Goal: Task Accomplishment & Management: Manage account settings

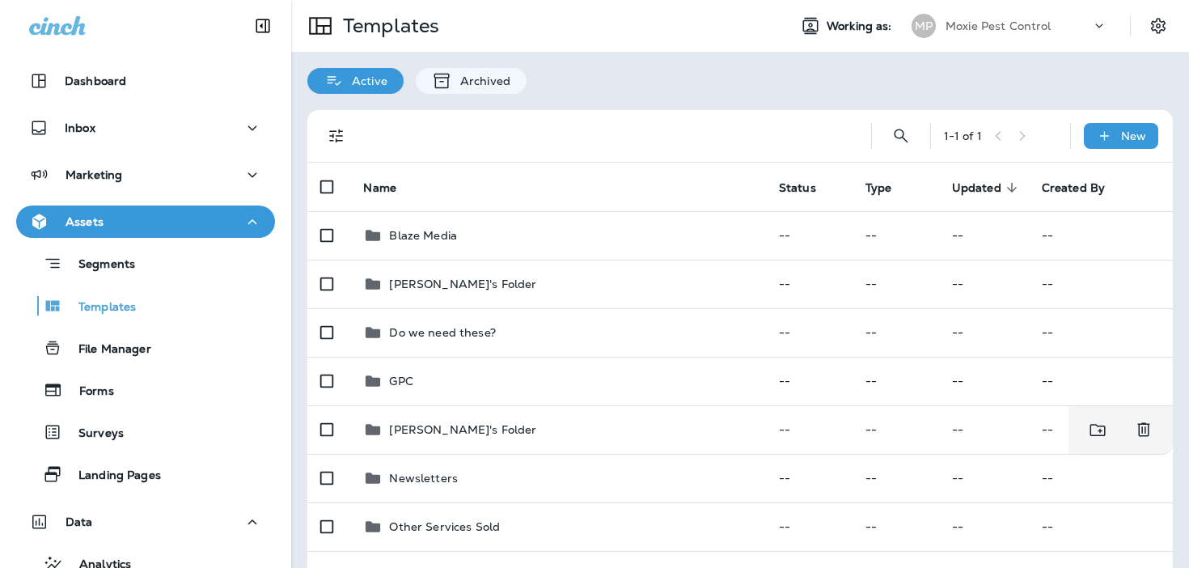
scroll to position [145, 0]
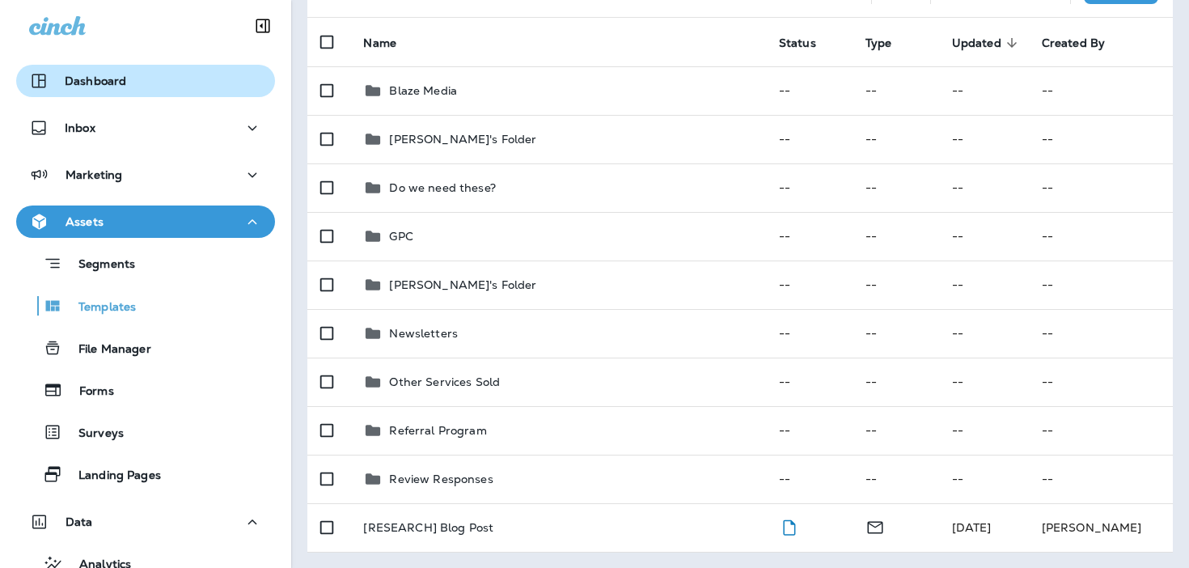
click at [147, 89] on div "Dashboard" at bounding box center [145, 80] width 233 height 19
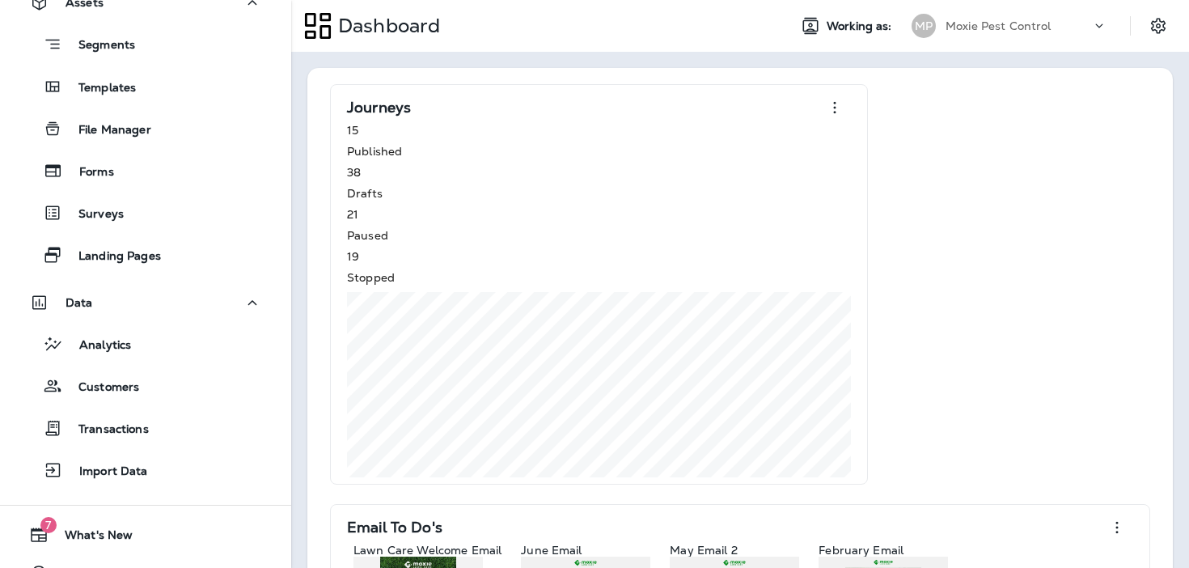
scroll to position [250, 0]
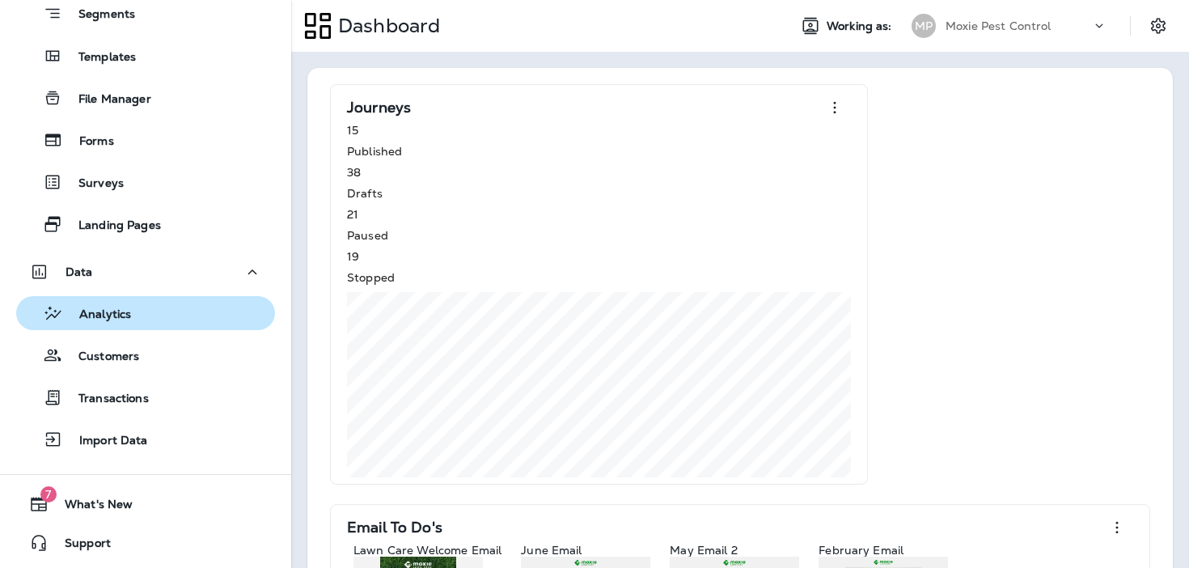
click at [188, 319] on div "Analytics" at bounding box center [146, 313] width 246 height 24
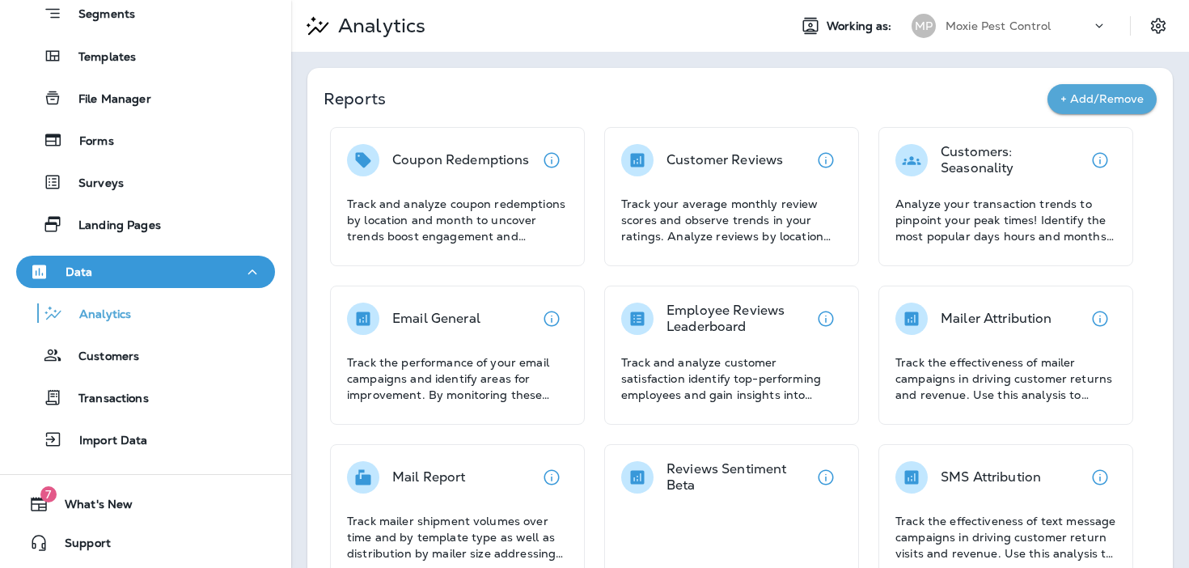
scroll to position [214, 0]
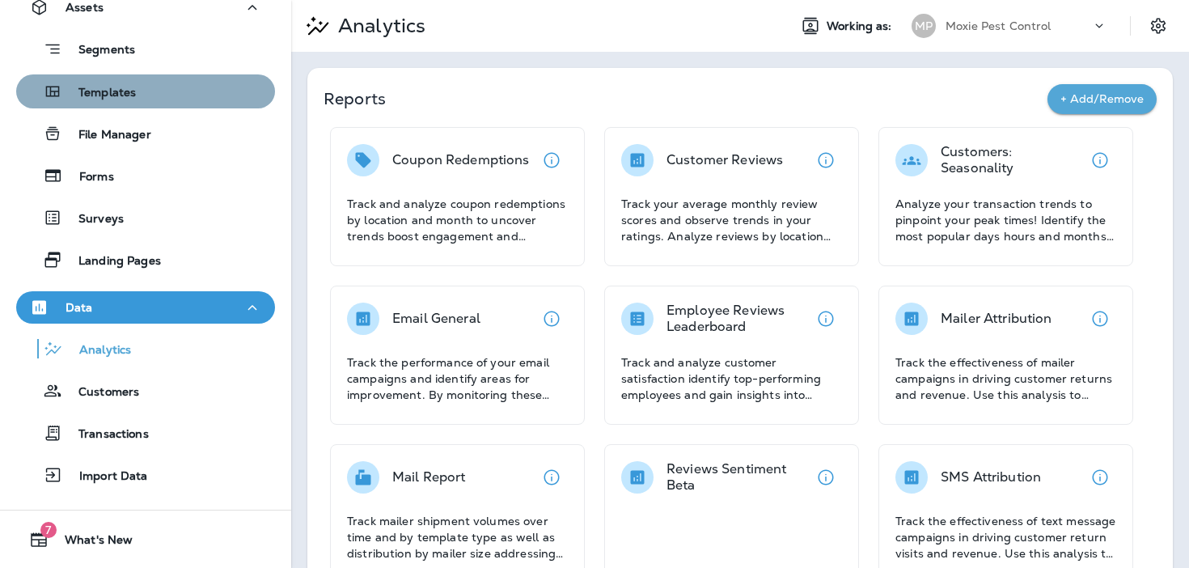
click at [131, 79] on div "Templates" at bounding box center [79, 91] width 113 height 24
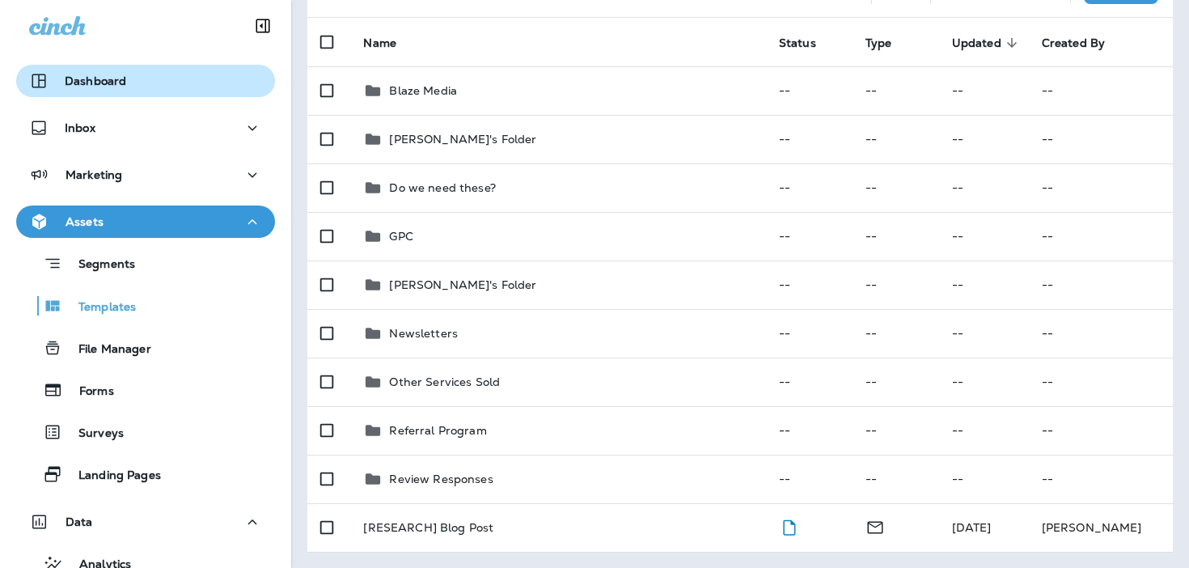
click at [166, 76] on div "Dashboard" at bounding box center [145, 80] width 233 height 19
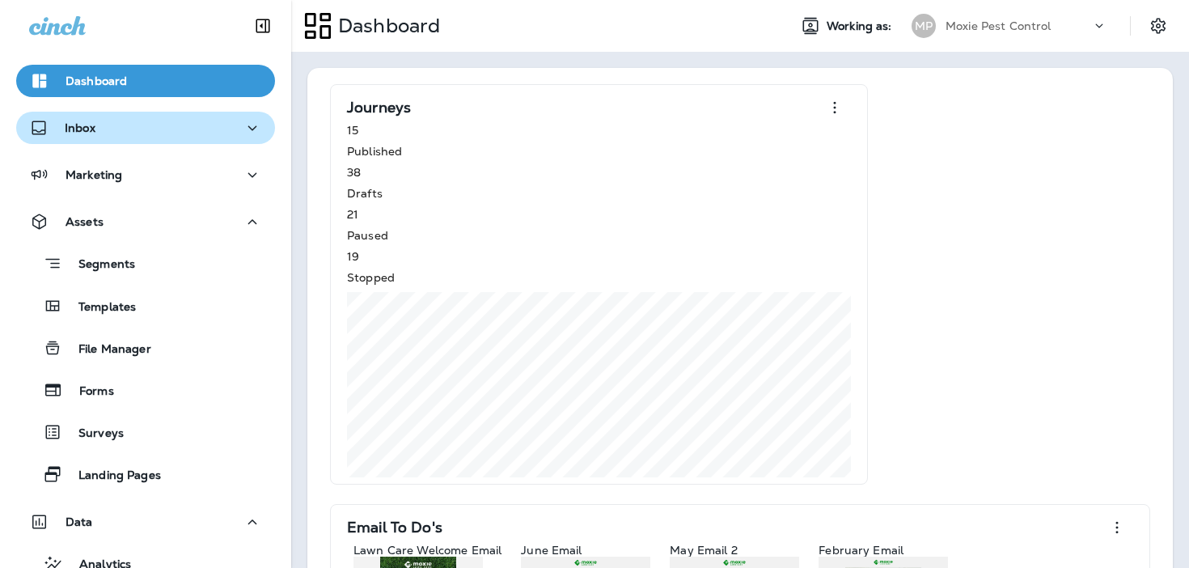
click at [140, 138] on button "Inbox" at bounding box center [145, 128] width 259 height 32
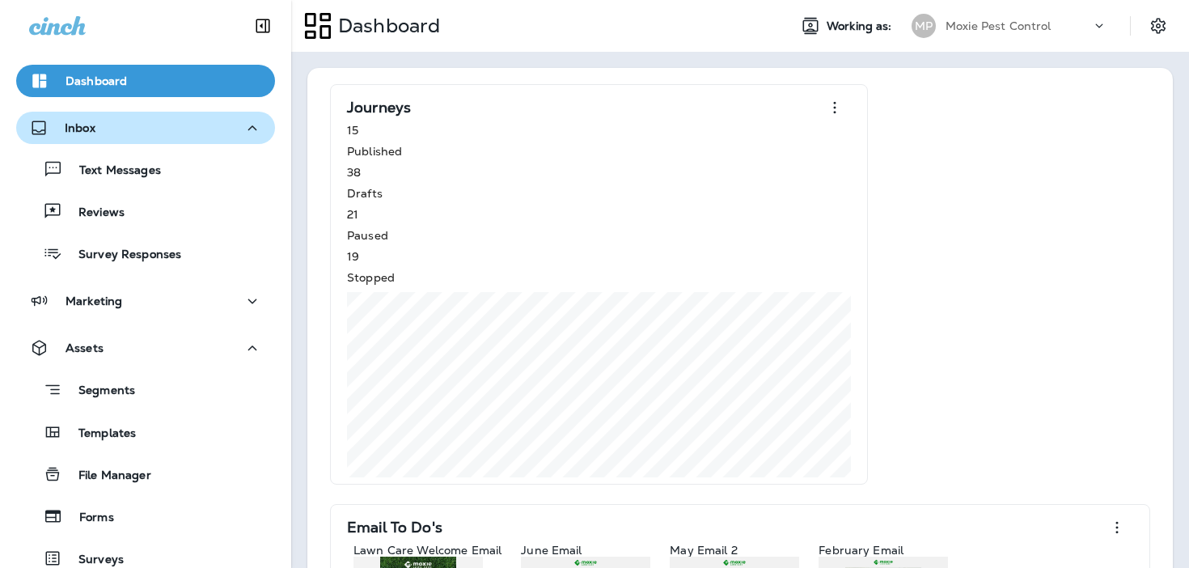
click at [137, 122] on div "Inbox" at bounding box center [145, 128] width 233 height 20
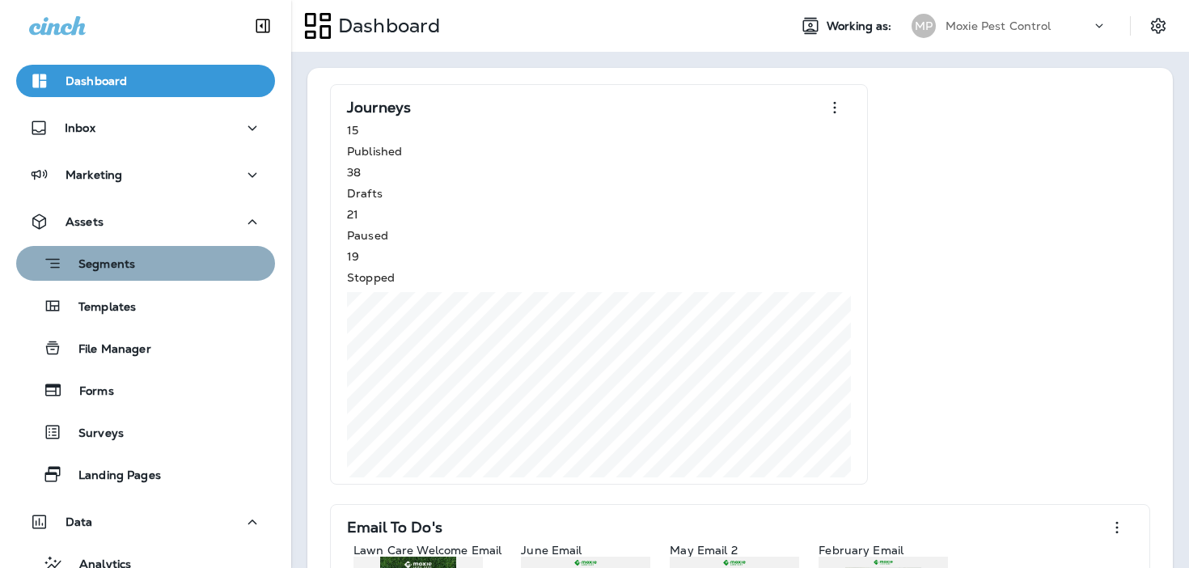
click at [151, 268] on div "Segments" at bounding box center [146, 263] width 246 height 25
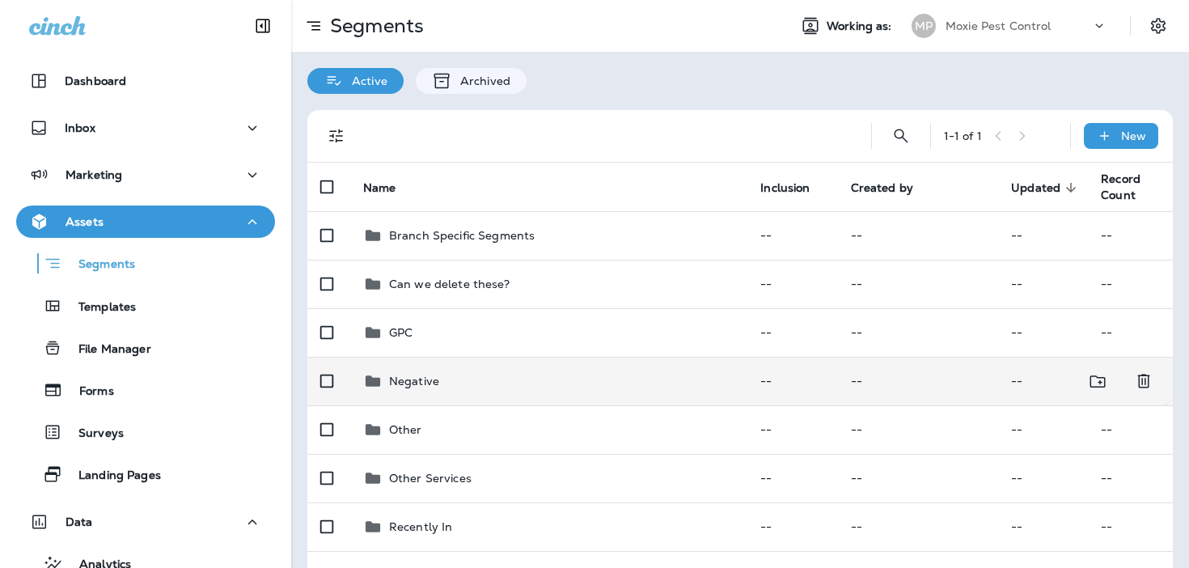
scroll to position [145, 0]
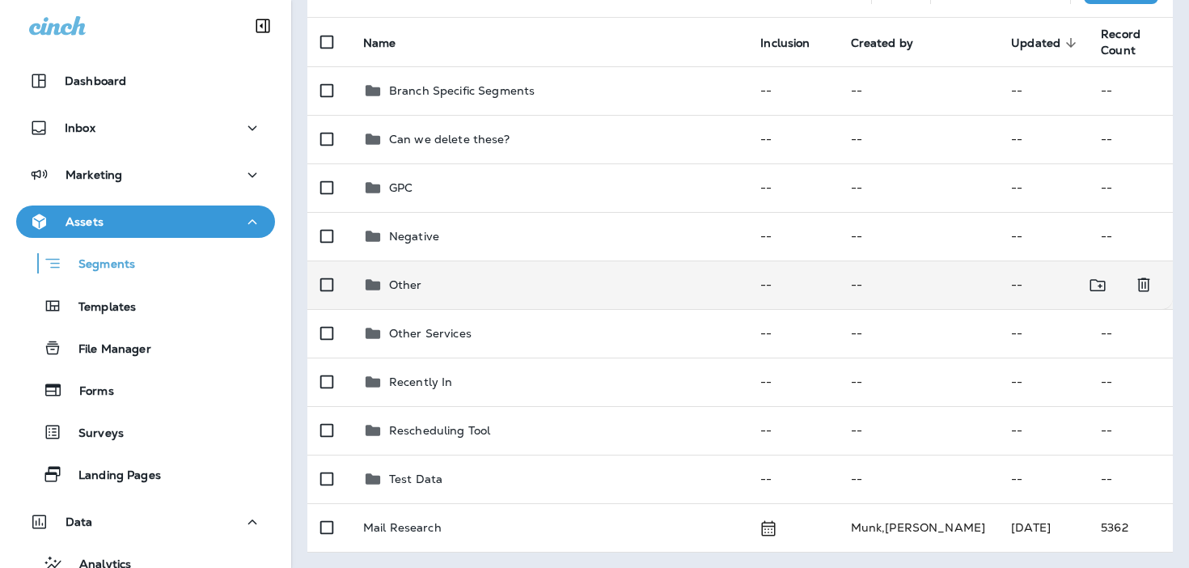
click at [445, 290] on div "Other" at bounding box center [548, 284] width 371 height 19
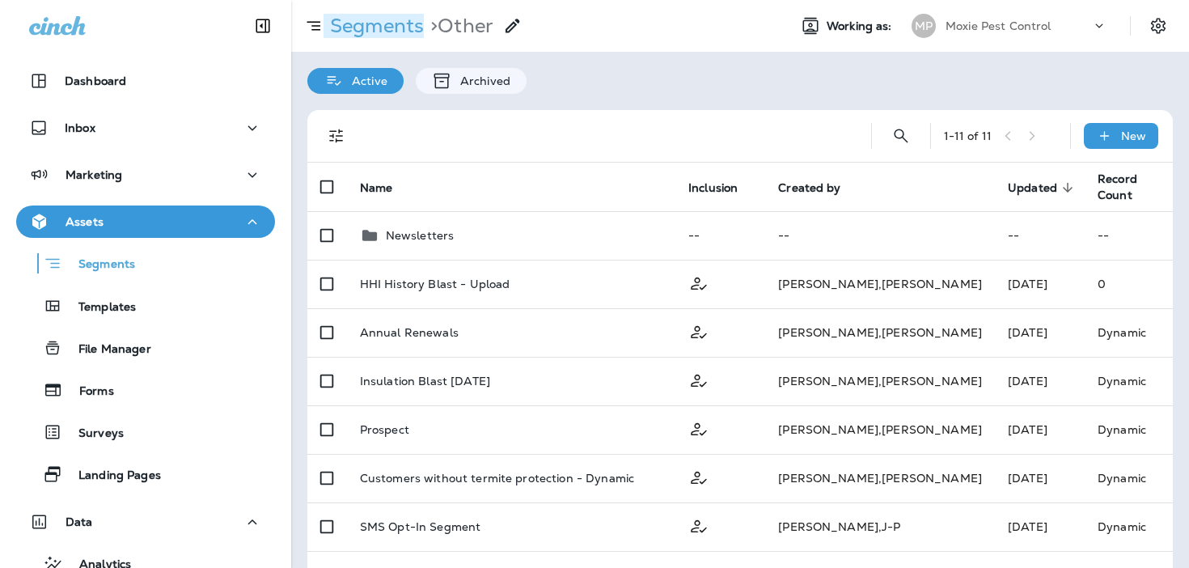
click at [381, 19] on p "Segments" at bounding box center [373, 26] width 100 height 24
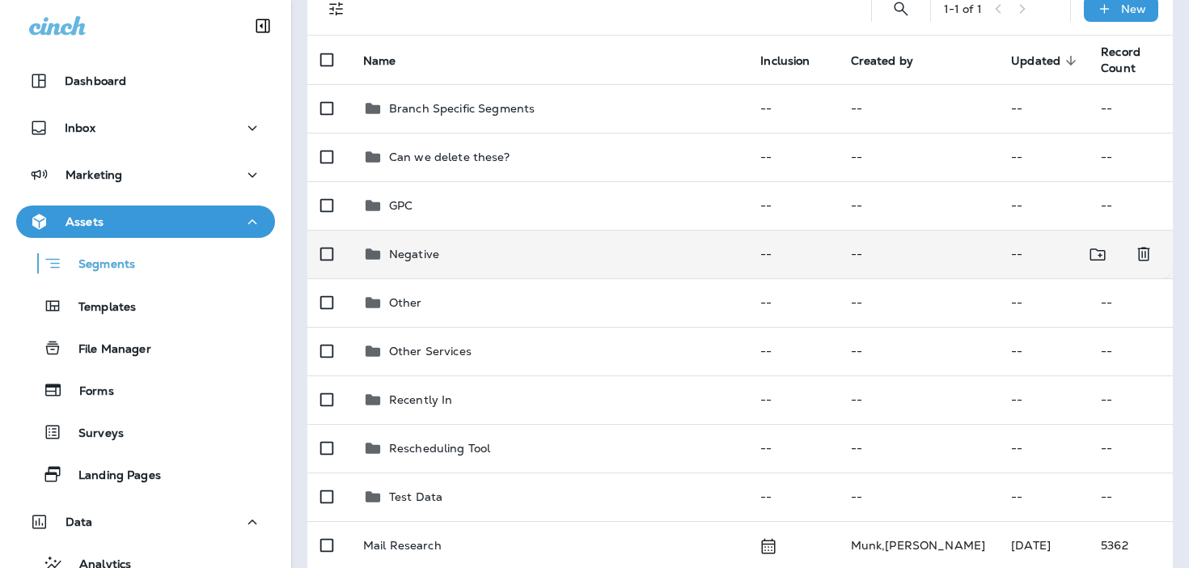
scroll to position [145, 0]
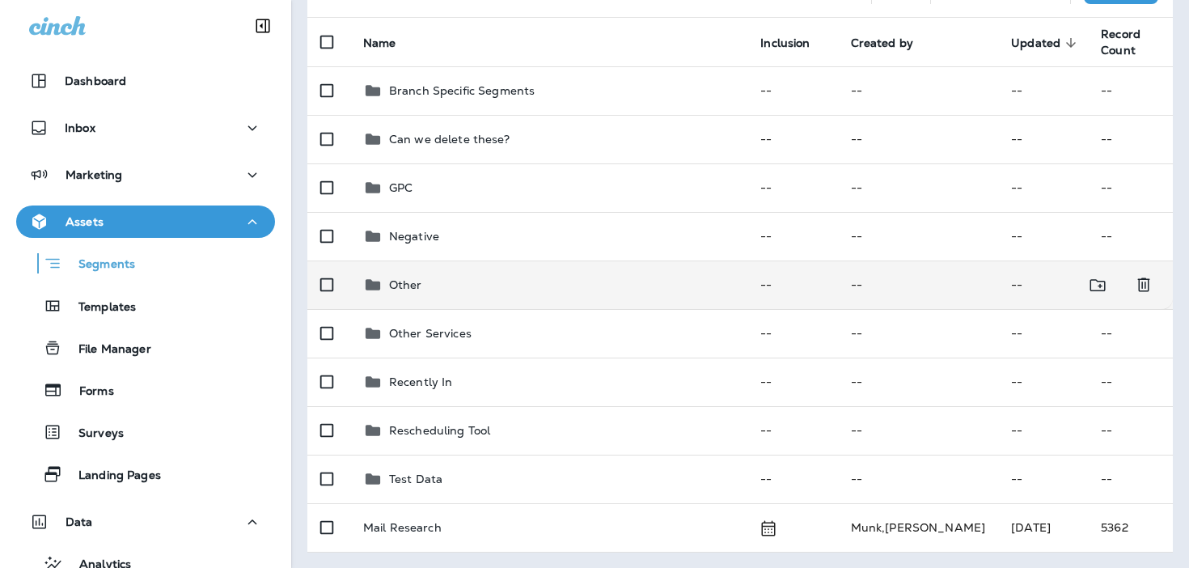
click at [400, 281] on p "Other" at bounding box center [405, 284] width 33 height 13
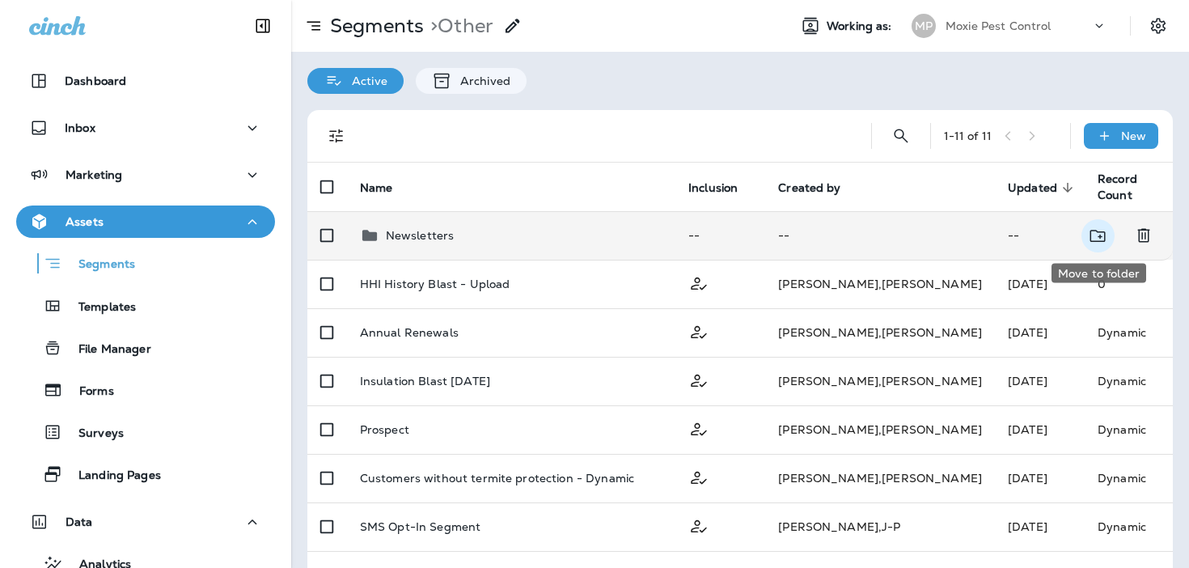
click at [1088, 232] on icon "Move to folder" at bounding box center [1097, 236] width 20 height 20
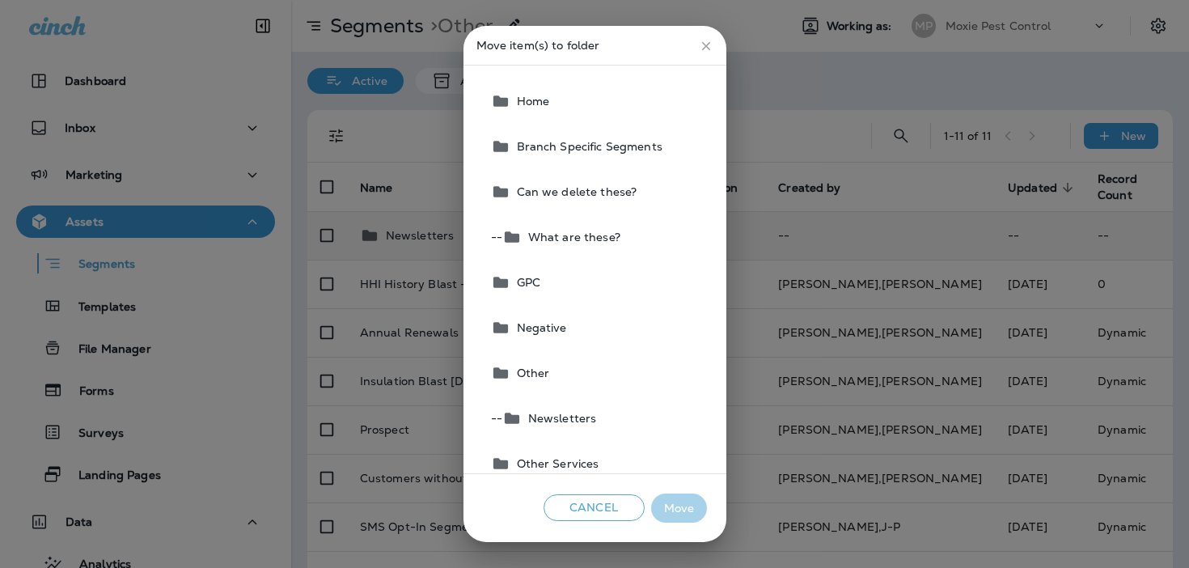
click at [555, 102] on button "Home" at bounding box center [595, 100] width 222 height 45
click at [684, 505] on button "Move" at bounding box center [679, 508] width 56 height 30
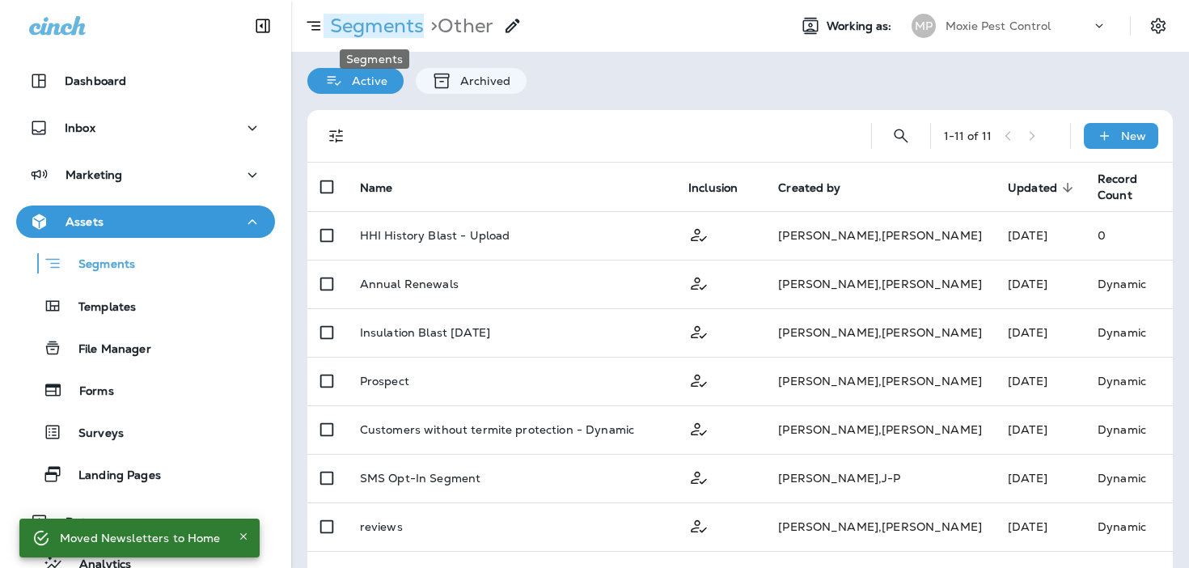
click at [365, 20] on p "Segments" at bounding box center [373, 26] width 100 height 24
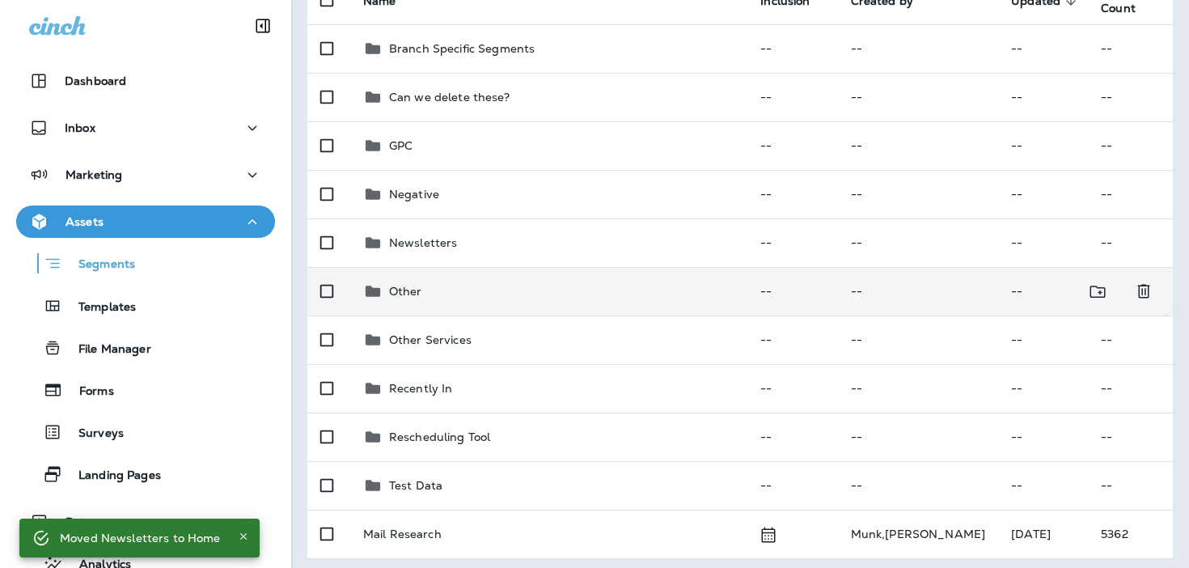
scroll to position [192, 0]
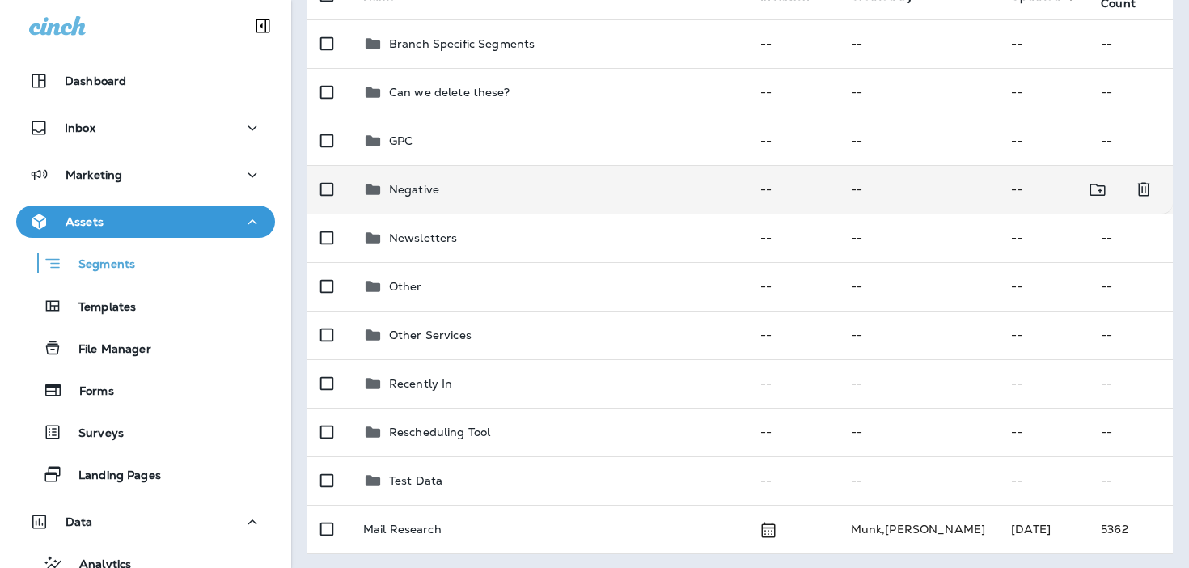
click at [421, 189] on p "Negative" at bounding box center [414, 189] width 50 height 13
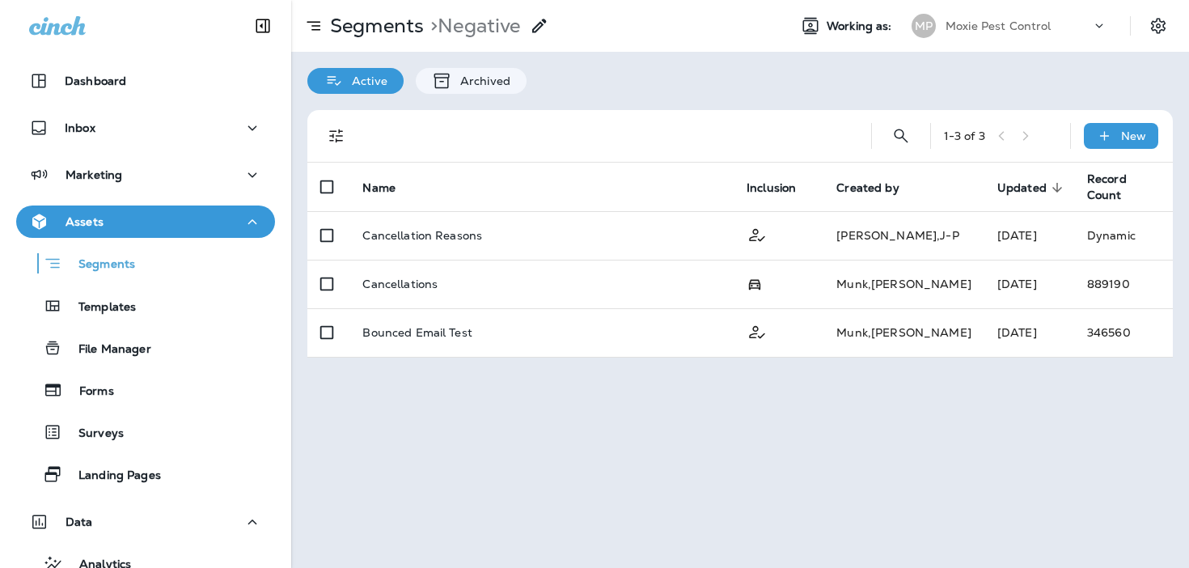
click at [532, 20] on div at bounding box center [534, 26] width 29 height 32
click at [539, 26] on icon at bounding box center [539, 25] width 19 height 19
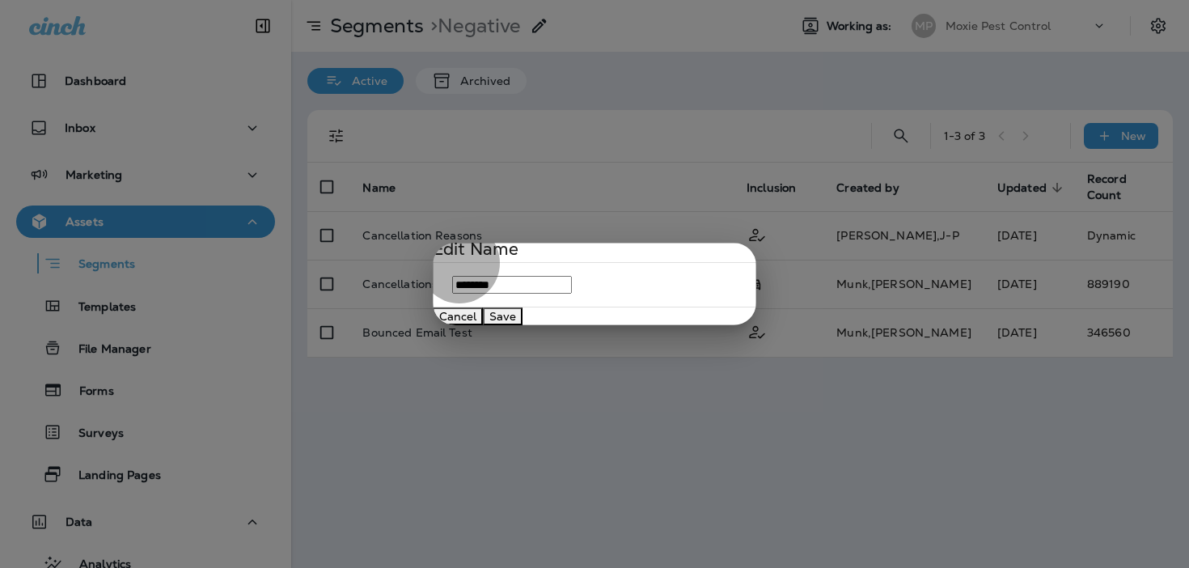
click at [483, 325] on button "Cancel" at bounding box center [458, 316] width 50 height 18
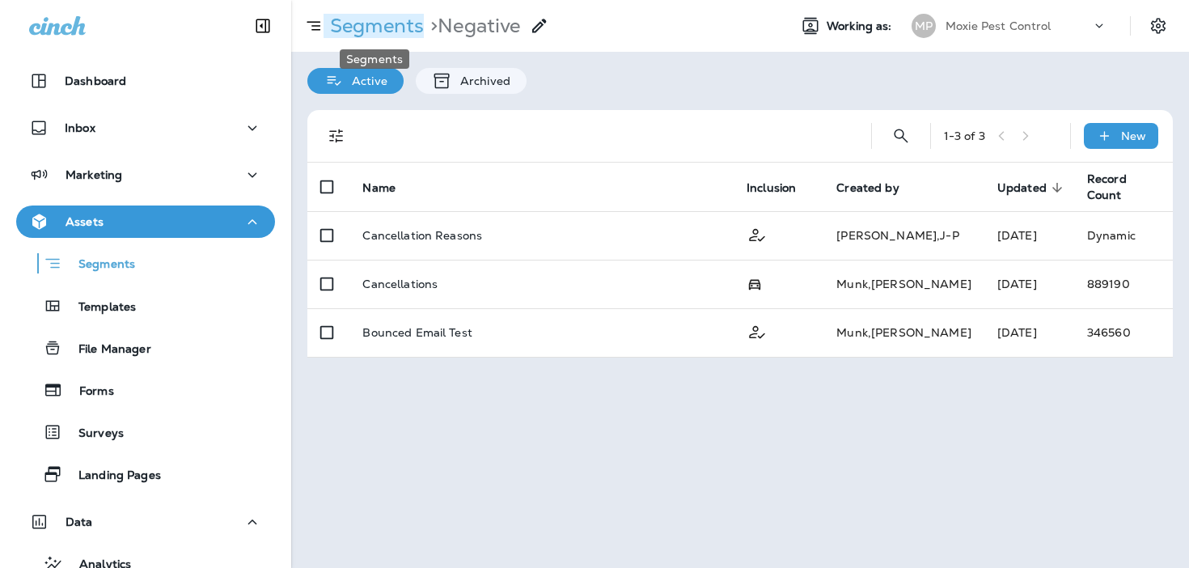
click at [353, 19] on p "Segments" at bounding box center [373, 26] width 100 height 24
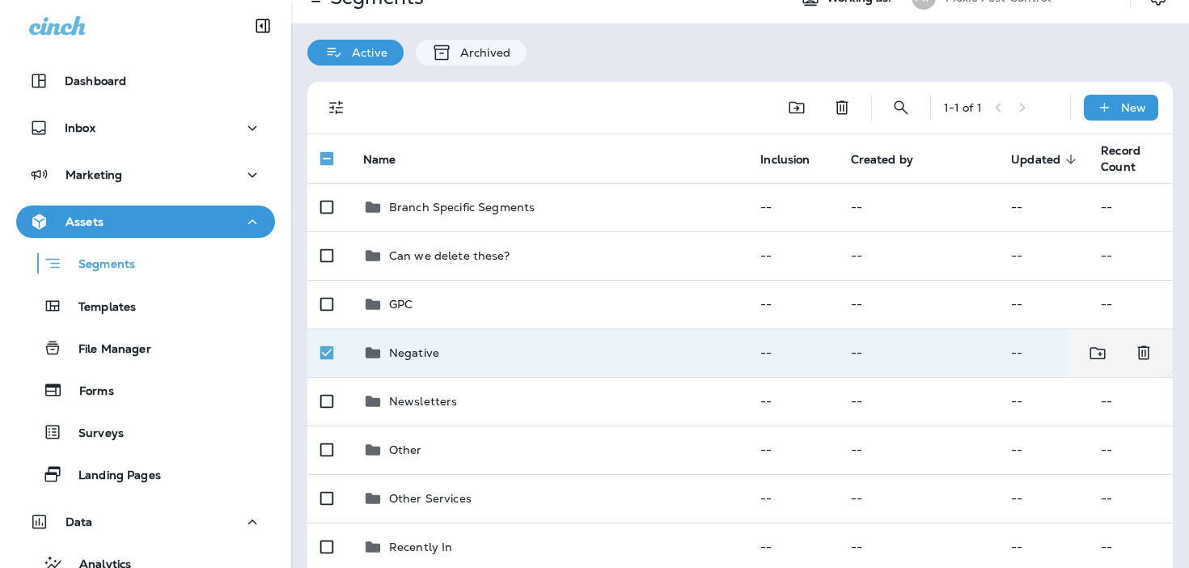
scroll to position [40, 0]
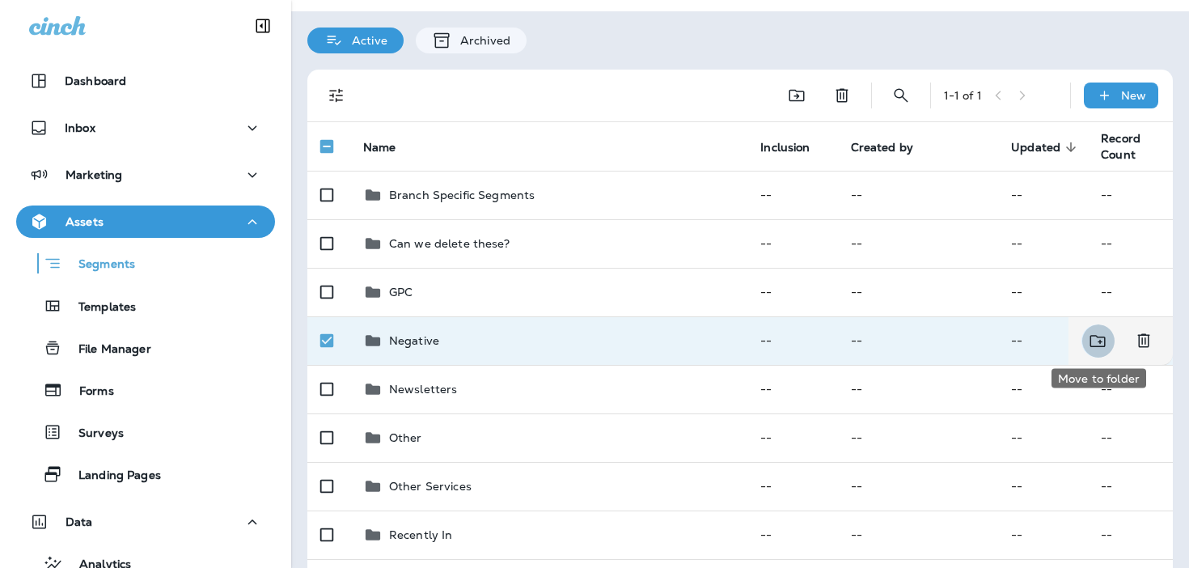
click at [1089, 344] on icon "Move to folder" at bounding box center [1097, 341] width 20 height 20
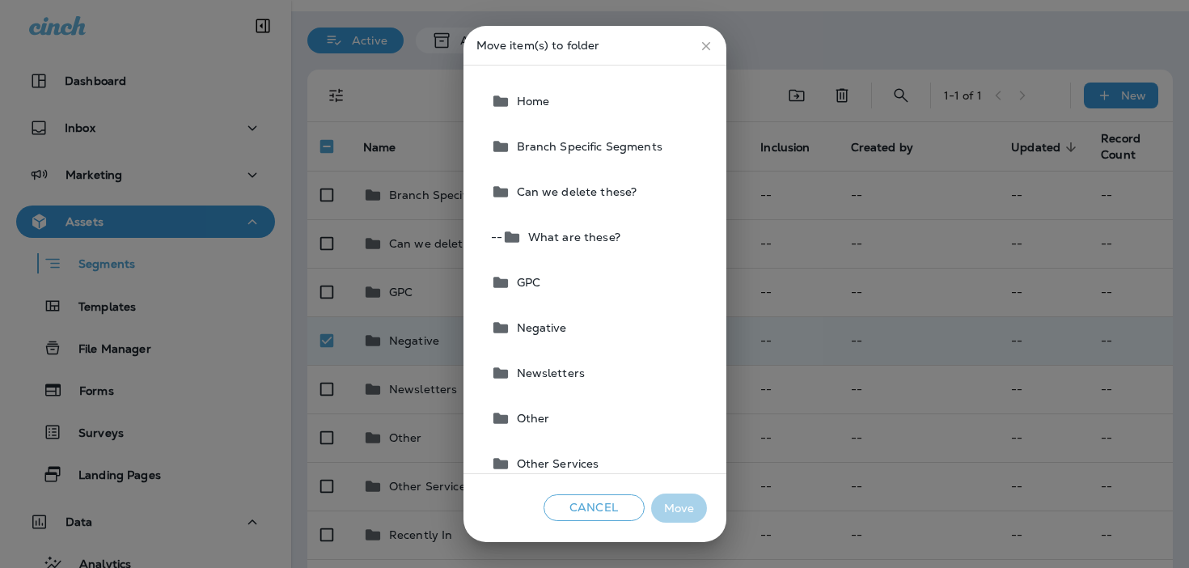
scroll to position [32, 0]
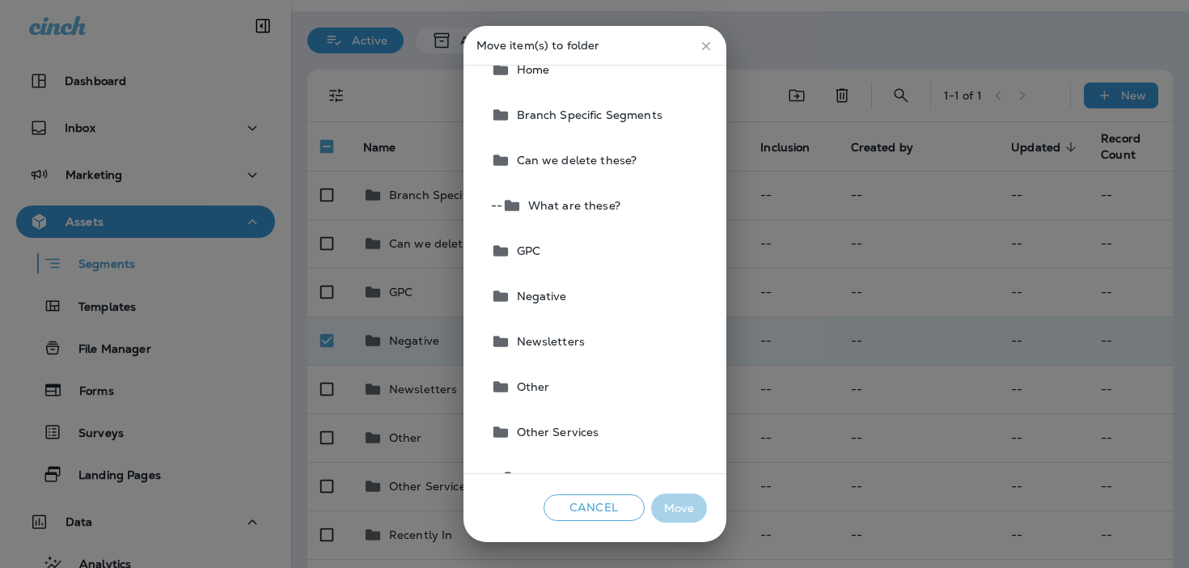
click at [528, 380] on span "Other" at bounding box center [530, 386] width 40 height 13
click at [681, 509] on button "Move" at bounding box center [679, 508] width 56 height 30
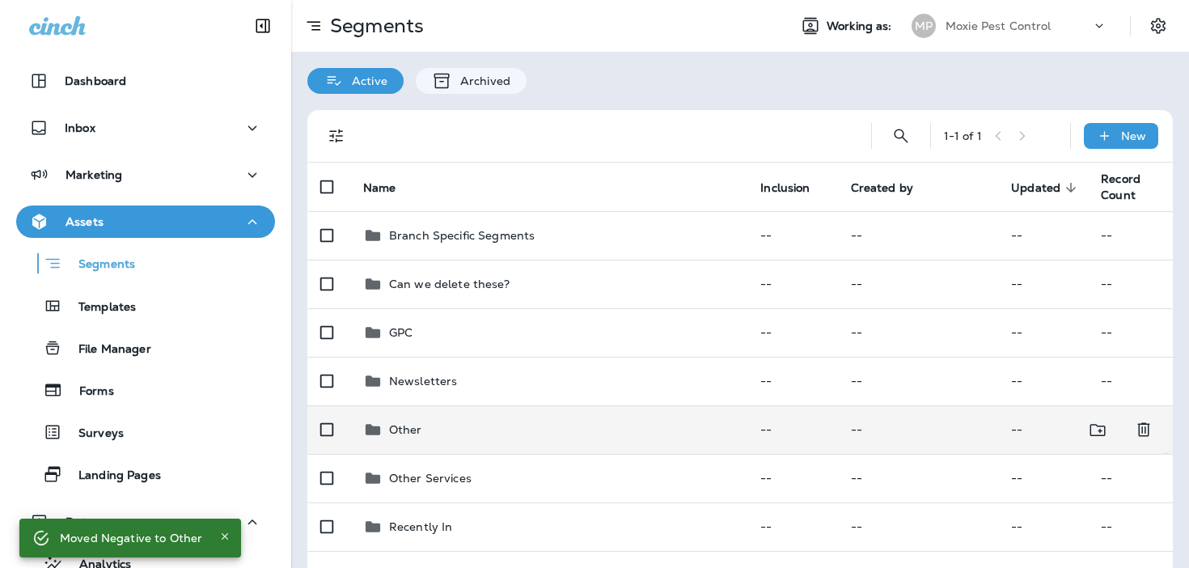
click at [457, 424] on div "Other" at bounding box center [548, 429] width 371 height 19
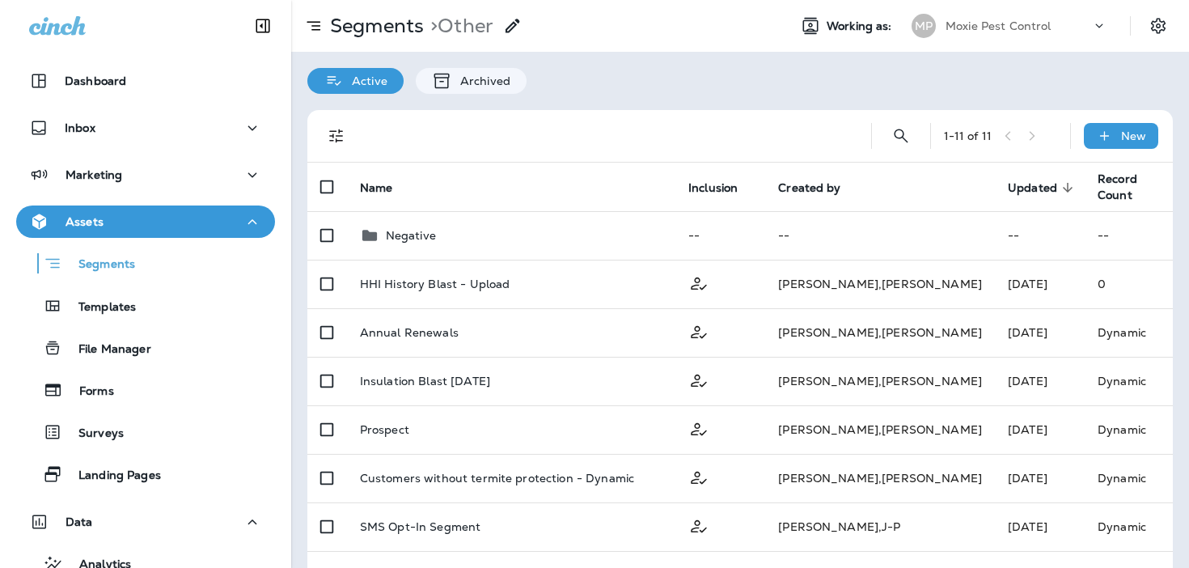
click at [516, 28] on use at bounding box center [512, 26] width 14 height 14
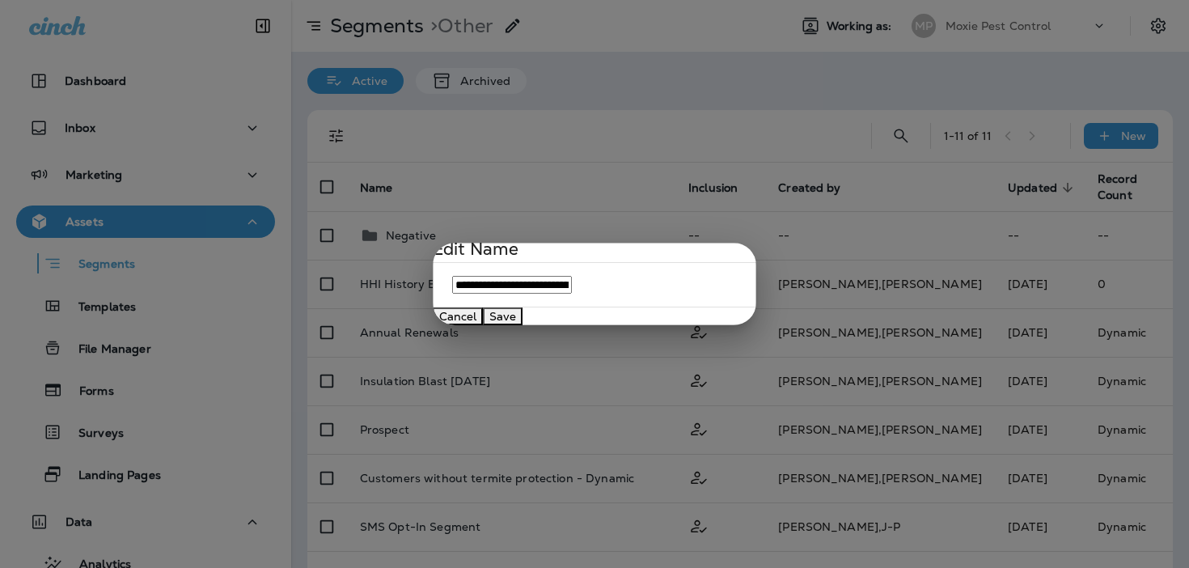
type input "**********"
click at [522, 325] on button "Save" at bounding box center [503, 316] width 40 height 18
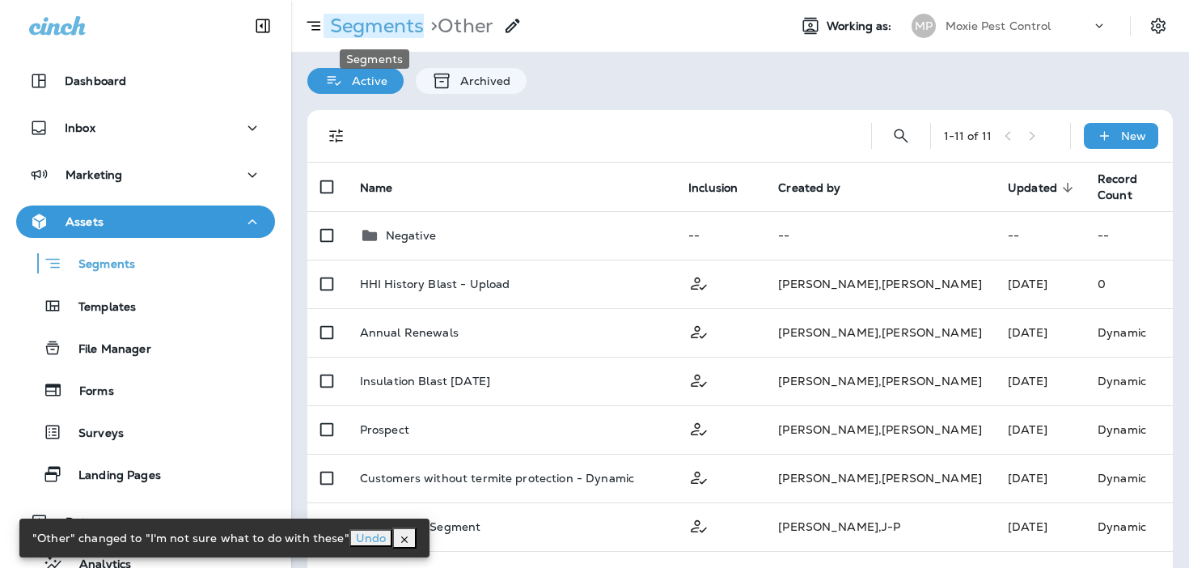
click at [380, 25] on p "Segments" at bounding box center [373, 26] width 100 height 24
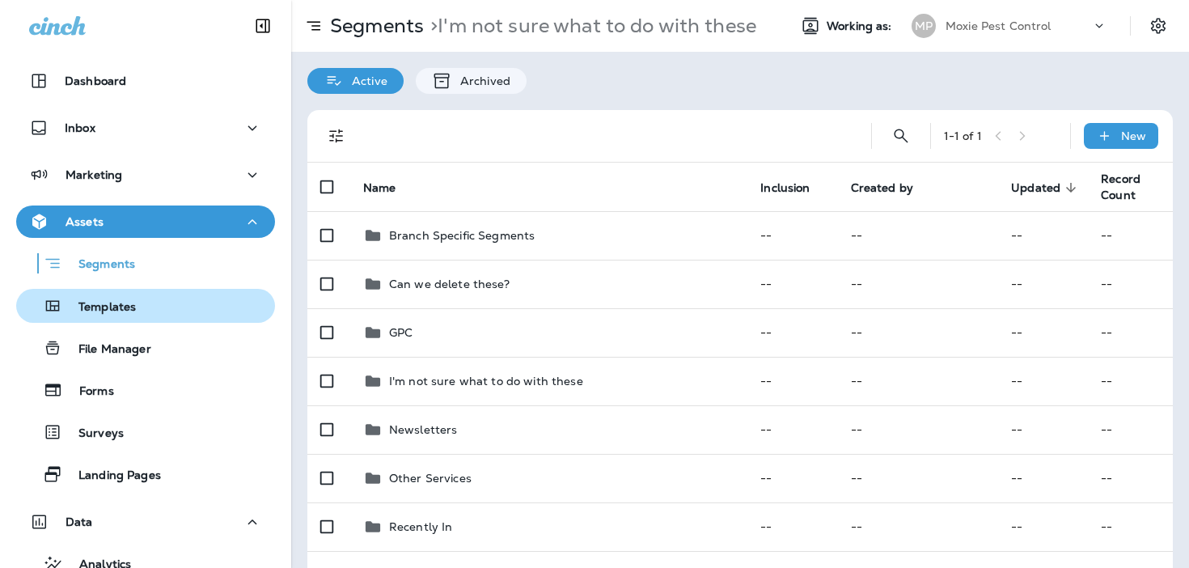
click at [115, 302] on p "Templates" at bounding box center [99, 307] width 74 height 15
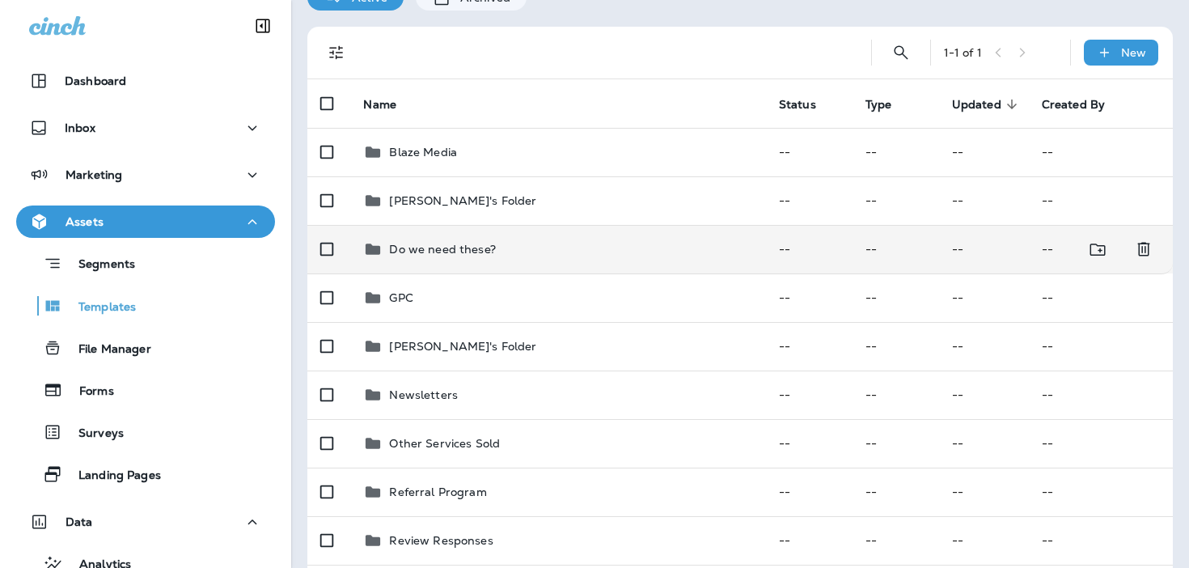
scroll to position [103, 0]
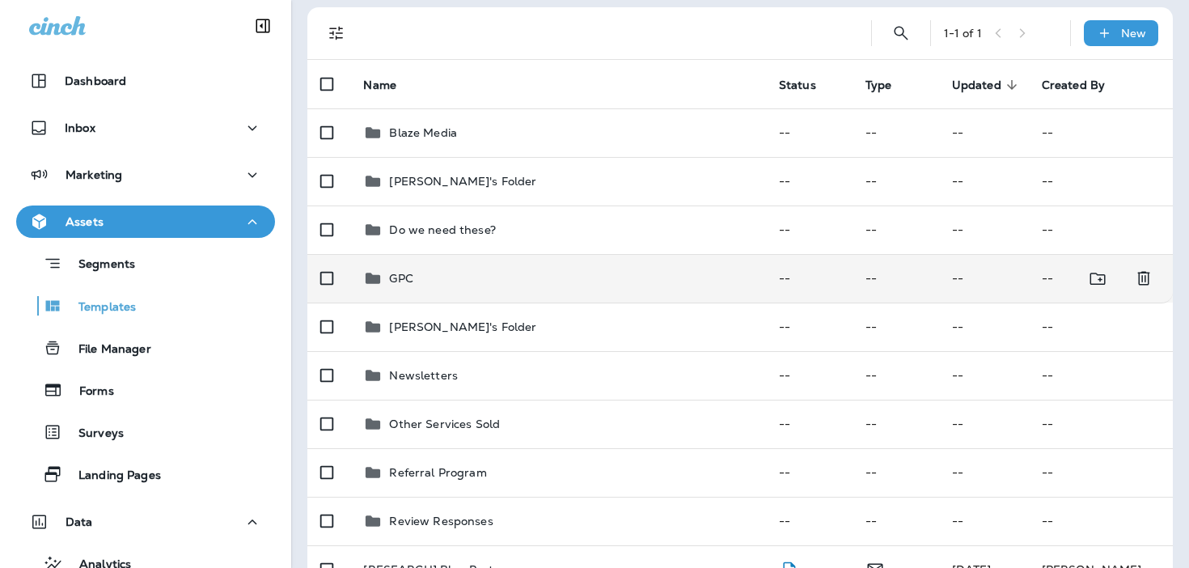
click at [474, 273] on div "GPC" at bounding box center [557, 277] width 389 height 19
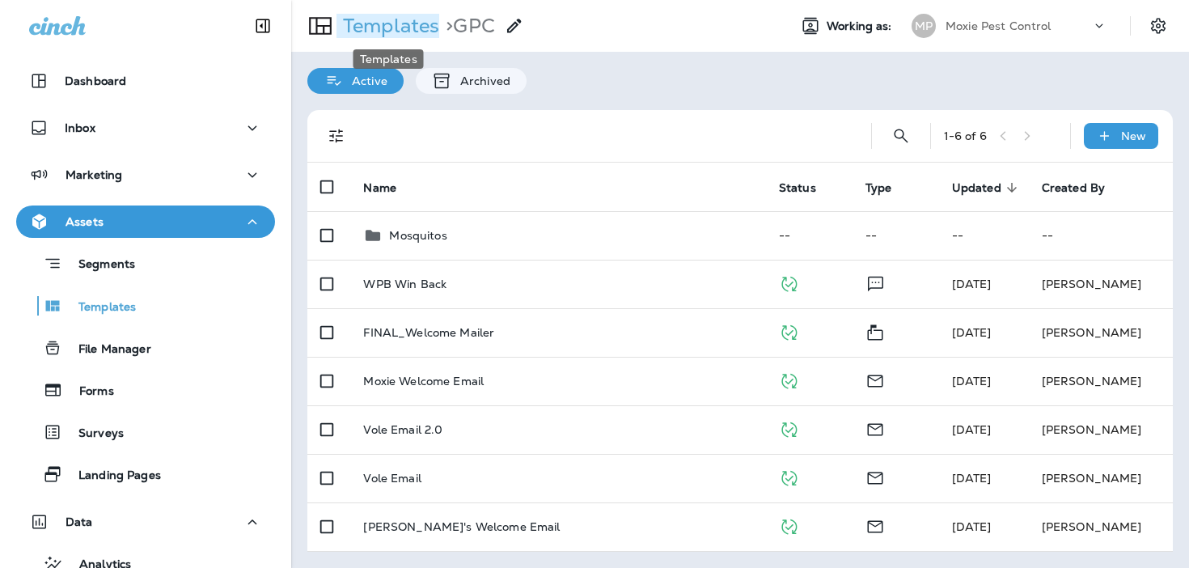
click at [361, 21] on p "Templates" at bounding box center [387, 26] width 103 height 24
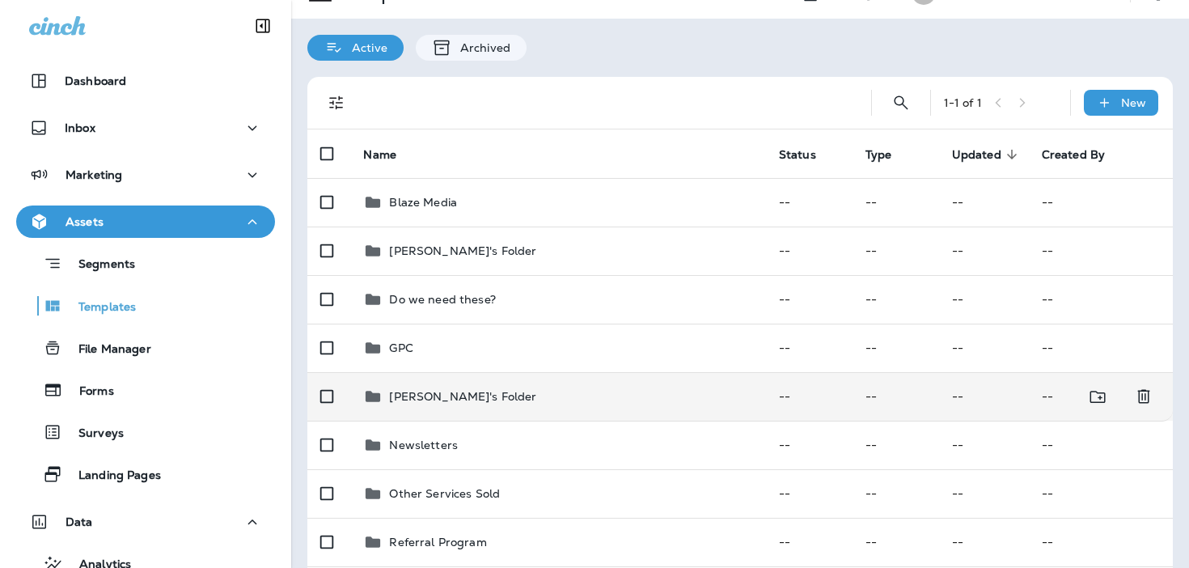
scroll to position [45, 0]
